Goal: Transaction & Acquisition: Obtain resource

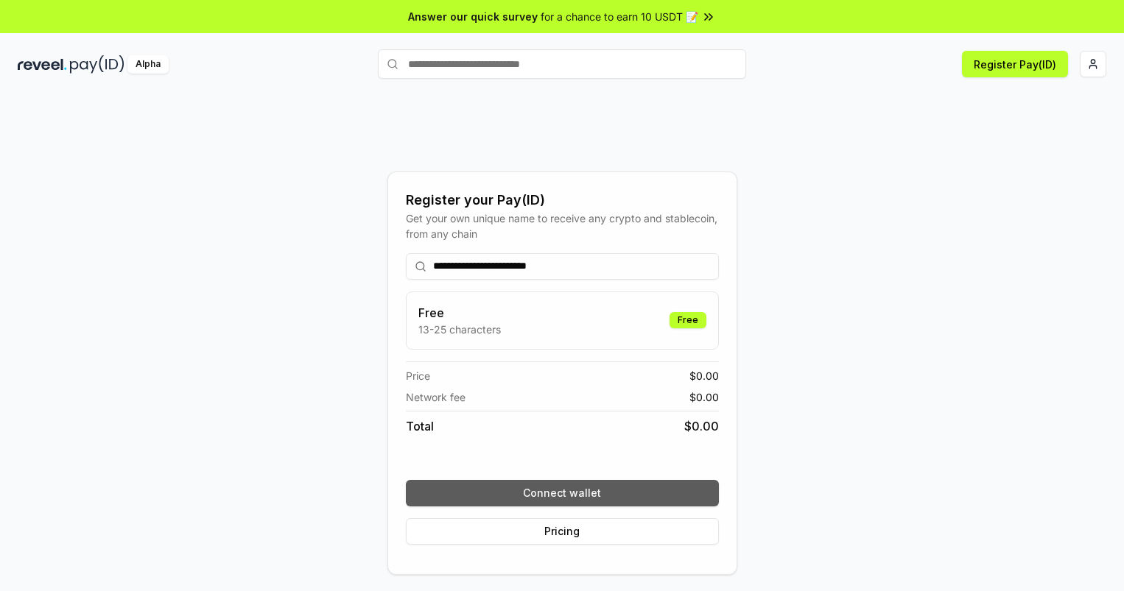
type input "**********"
click at [562, 493] on button "Connect wallet" at bounding box center [562, 493] width 313 height 27
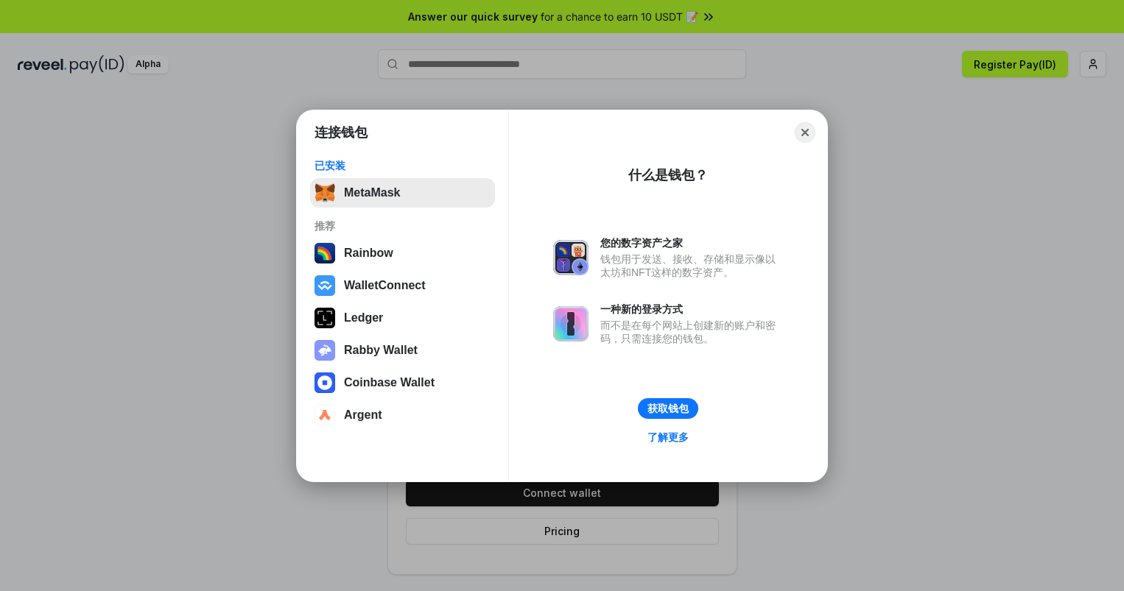
click at [402, 192] on button "MetaMask" at bounding box center [402, 192] width 185 height 29
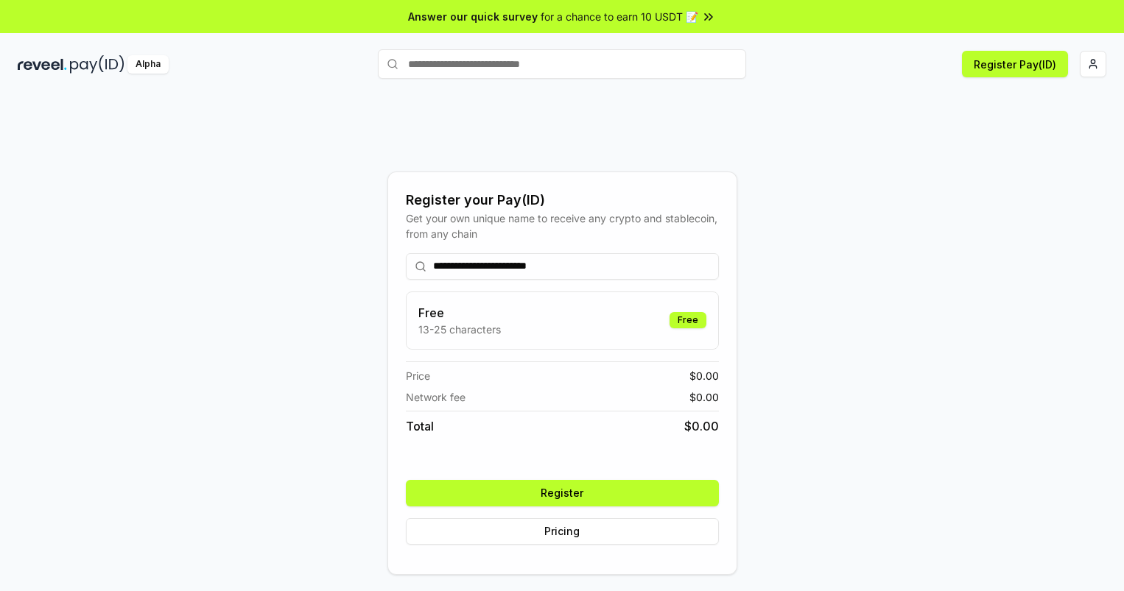
click at [562, 493] on button "Register" at bounding box center [562, 493] width 313 height 27
